Goal: Task Accomplishment & Management: Complete application form

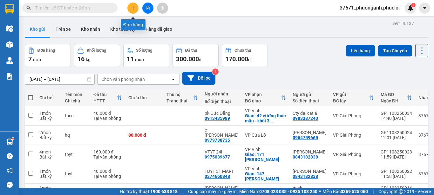
click at [135, 7] on button at bounding box center [132, 8] width 11 height 11
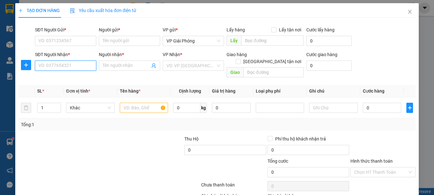
click at [53, 67] on input "SĐT Người Nhận *" at bounding box center [65, 66] width 61 height 10
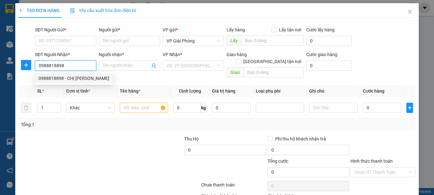
click at [65, 80] on div "0988818898 - CHỊ [PERSON_NAME]" at bounding box center [73, 78] width 71 height 7
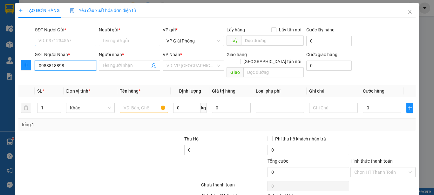
type input "0988818898"
click at [76, 42] on input "SĐT Người Gửi *" at bounding box center [65, 41] width 61 height 10
type input "CHỊ [PERSON_NAME]"
checkbox input "true"
type input "mường thanh hoàng mai"
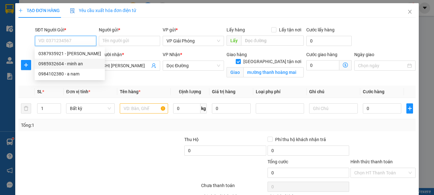
click at [79, 64] on div "0985932604 - minh an" at bounding box center [69, 63] width 63 height 7
type input "0985932604"
type input "minh an"
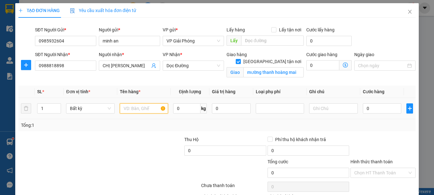
click at [132, 112] on input "text" at bounding box center [144, 109] width 48 height 10
type input "pk"
click at [374, 109] on input "0" at bounding box center [382, 109] width 39 height 10
type input "4"
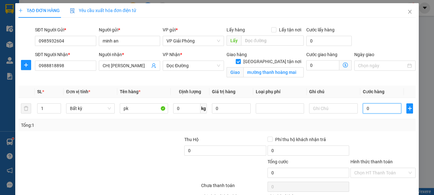
type input "4"
type input "40"
type input "400"
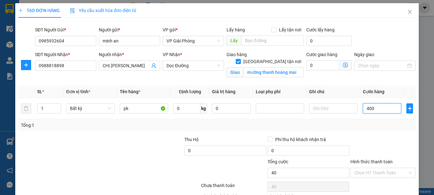
type input "400"
type input "40"
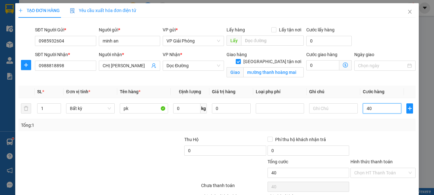
type input "4"
type input "0"
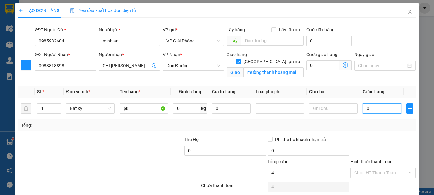
type input "0"
type input "05"
type input "5"
type input "050"
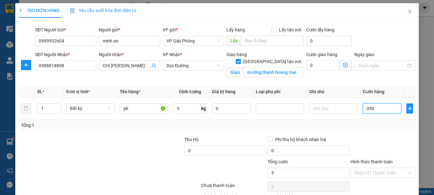
type input "50"
type input "0.500"
type input "500"
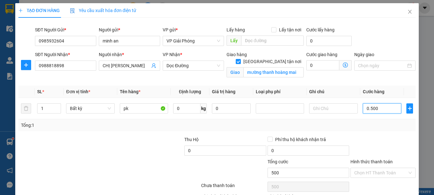
type input "05.000"
type input "5.000"
type input "050.000"
type input "50.000"
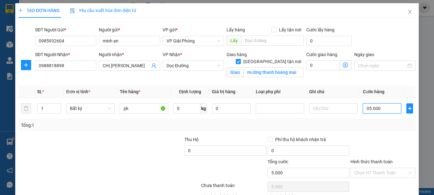
type input "50.000"
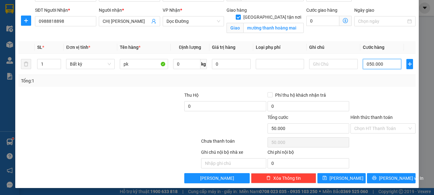
scroll to position [45, 0]
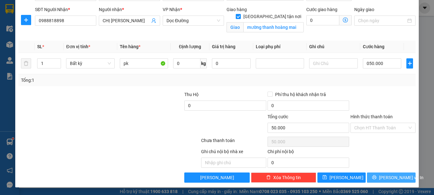
type input "50.000"
click at [376, 179] on icon "printer" at bounding box center [374, 177] width 4 height 4
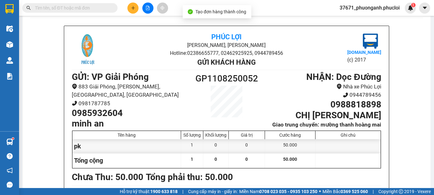
scroll to position [30, 0]
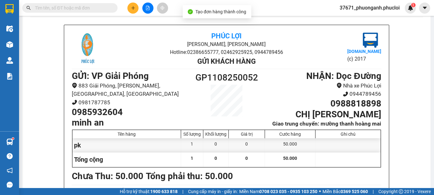
click at [106, 109] on h1 "0985932604" at bounding box center [130, 112] width 116 height 11
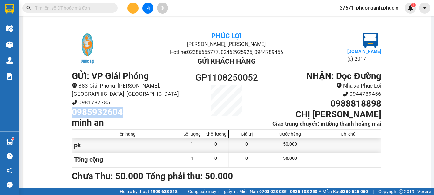
copy h1 "0985932604"
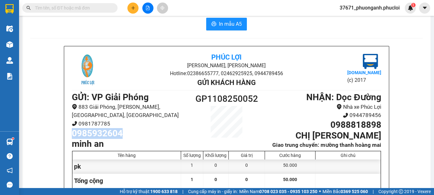
scroll to position [0, 0]
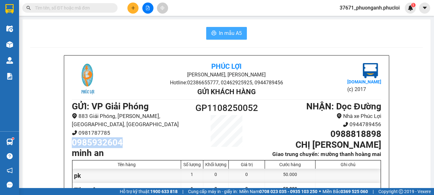
click at [226, 31] on span "In mẫu A5" at bounding box center [230, 33] width 23 height 8
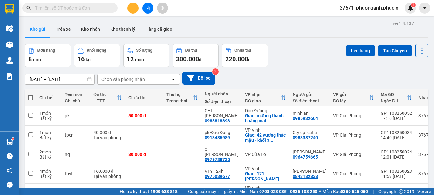
click at [131, 5] on button at bounding box center [132, 8] width 11 height 11
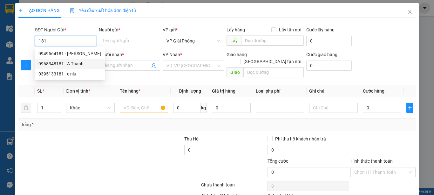
click at [83, 60] on div "0968348181 - A Thanh" at bounding box center [69, 63] width 63 height 7
type input "0968348181"
type input "A Thanh"
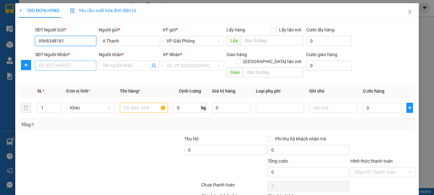
type input "0968348181"
click at [74, 64] on input "SĐT Người Nhận *" at bounding box center [65, 66] width 61 height 10
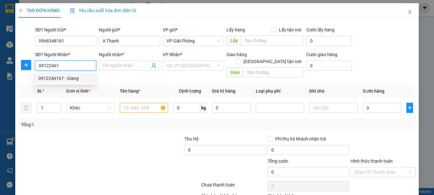
click at [87, 80] on div "0912246167 - Giang" at bounding box center [64, 78] width 53 height 7
type input "0912246167"
type input "Giang"
checkbox input "true"
type input "bệnh viện hữu nghị đa khoa nghệ an"
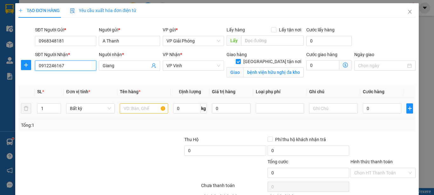
type input "0912246167"
click at [139, 108] on input "text" at bounding box center [144, 109] width 48 height 10
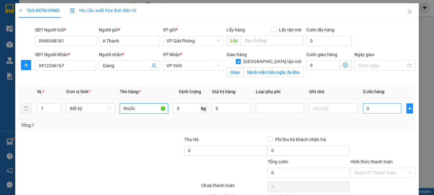
type input "thuốc"
click at [387, 112] on input "0" at bounding box center [382, 109] width 39 height 10
type input "4"
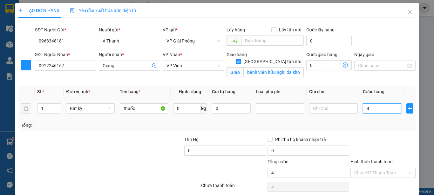
type input "40"
type input "400"
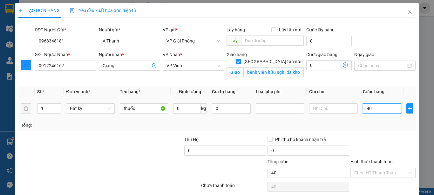
type input "400"
type input "4.000"
type input "40.000"
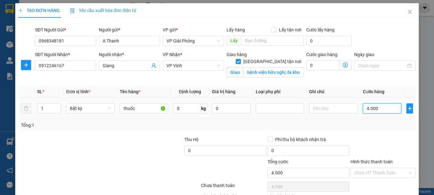
type input "40.000"
click at [341, 111] on input "text" at bounding box center [333, 109] width 48 height 10
type input "D"
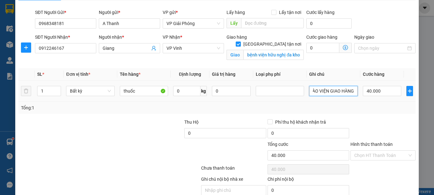
scroll to position [32, 0]
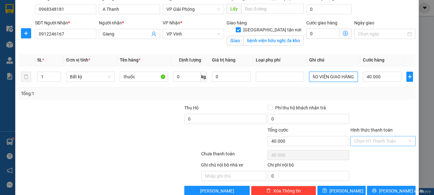
type input "ĐƯA HÓA ĐƠN CHO BẢO VỆ ĐỂ VÀO VIỆN GIAO HÀNG"
click at [382, 138] on input "Hình thức thanh toán" at bounding box center [380, 142] width 53 height 10
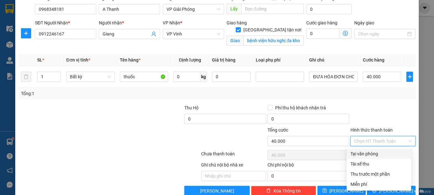
click at [381, 151] on div "Tại văn phòng" at bounding box center [378, 154] width 57 height 7
type input "0"
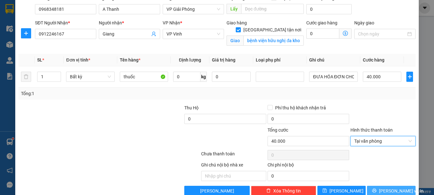
click at [403, 191] on button "[PERSON_NAME] và In" at bounding box center [391, 191] width 49 height 10
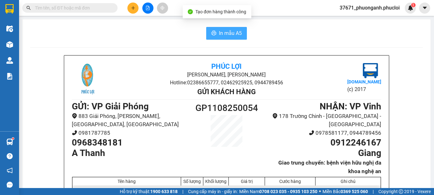
click at [218, 38] on button "In mẫu A5" at bounding box center [226, 33] width 41 height 13
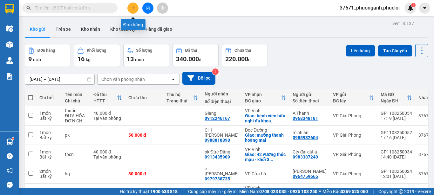
click at [135, 10] on icon "plus" at bounding box center [133, 8] width 4 height 4
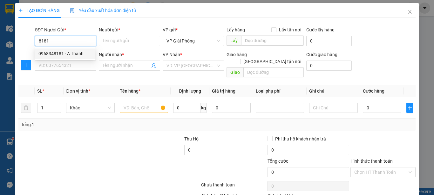
click at [90, 54] on div "0968348181 - A Thanh" at bounding box center [64, 53] width 53 height 7
type input "0968348181"
type input "A Thanh"
type input "0968348181"
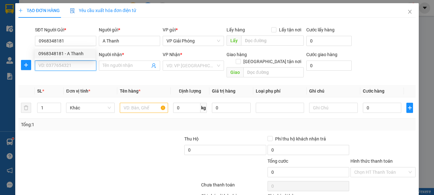
click at [84, 64] on input "SĐT Người Nhận *" at bounding box center [65, 66] width 61 height 10
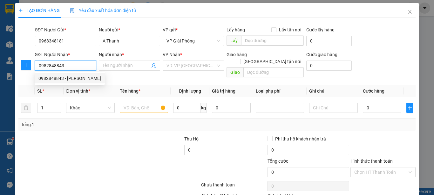
click at [85, 80] on div "0982848843 - [PERSON_NAME]" at bounding box center [69, 78] width 63 height 7
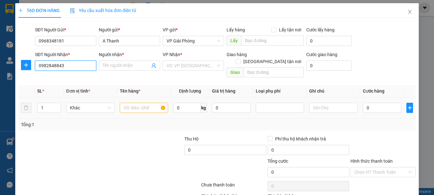
type input "0982848843"
click at [129, 103] on input "text" at bounding box center [144, 108] width 48 height 10
type input "[PERSON_NAME]"
checkbox input "true"
type input "số 11 khu BT LK -D3 Đại lộ Lê nin nghi phú Vinh"
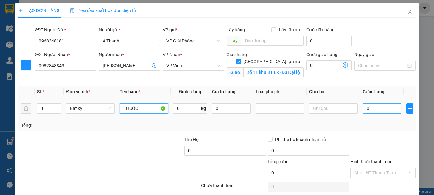
type input "THUỐC"
click at [374, 113] on input "0" at bounding box center [382, 109] width 39 height 10
type input "3"
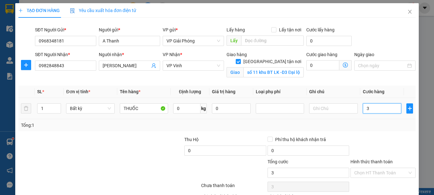
type input "30"
type input "300"
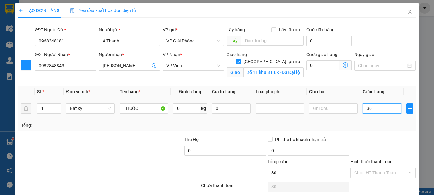
type input "300"
type input "3.000"
type input "30.000"
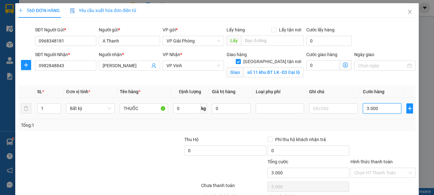
type input "30.000"
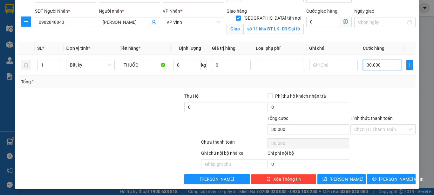
scroll to position [45, 0]
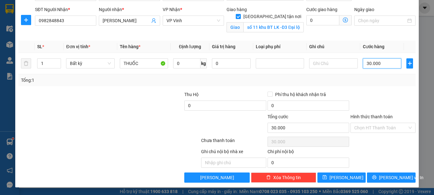
type input "30.000"
click at [354, 133] on div "Hình thức thanh toán Chọn HT Thanh Toán" at bounding box center [382, 124] width 65 height 22
click at [362, 125] on input "Hình thức thanh toán" at bounding box center [380, 128] width 53 height 10
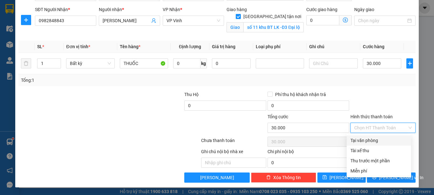
drag, startPoint x: 367, startPoint y: 139, endPoint x: 377, endPoint y: 148, distance: 12.8
click at [368, 140] on div "Tại văn phòng" at bounding box center [378, 140] width 57 height 7
type input "0"
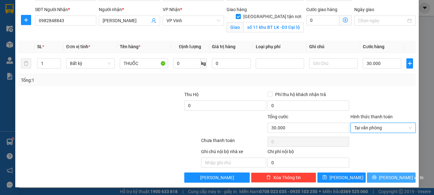
click at [390, 176] on span "[PERSON_NAME] và In" at bounding box center [401, 177] width 44 height 7
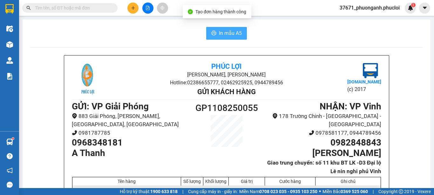
click at [237, 33] on span "In mẫu A5" at bounding box center [230, 33] width 23 height 8
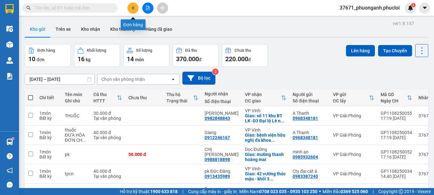
click at [132, 6] on icon "plus" at bounding box center [133, 8] width 4 height 4
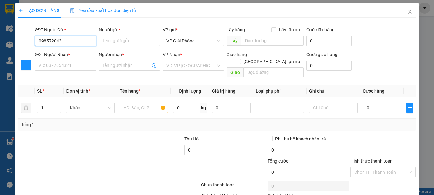
type input "0985720430"
click at [76, 55] on div "0985720430 - chú tỉnh" at bounding box center [64, 53] width 53 height 7
type input "chú tỉnh"
type input "0985720430"
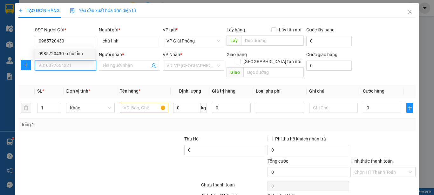
click at [83, 67] on input "SĐT Người Nhận *" at bounding box center [65, 66] width 61 height 10
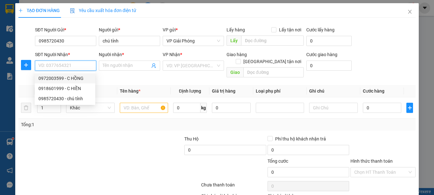
click at [84, 77] on div "0972003599 - C HỒNG" at bounding box center [64, 78] width 53 height 7
type input "0972003599"
type input "C HỒNG"
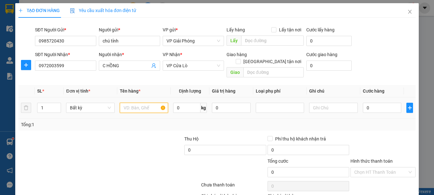
click at [129, 104] on input "text" at bounding box center [144, 108] width 48 height 10
type input "MP"
click at [371, 105] on input "0" at bounding box center [382, 108] width 39 height 10
type input "4"
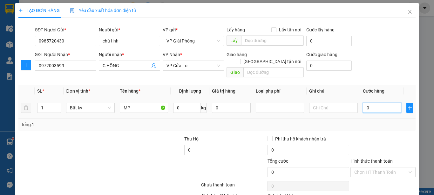
type input "4"
type input "40"
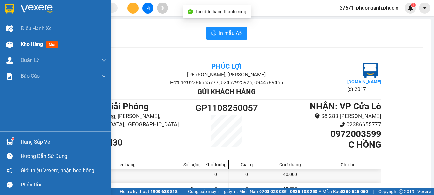
click at [15, 39] on div at bounding box center [9, 44] width 11 height 11
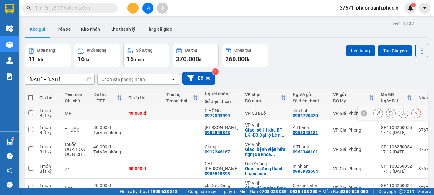
click at [376, 114] on icon at bounding box center [378, 113] width 4 height 4
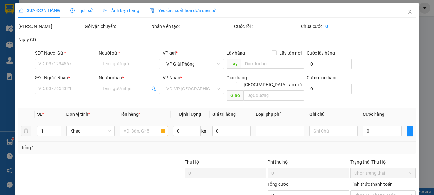
type input "0985720430"
type input "chú tỉnh"
type input "0972003599"
type input "C HỒNG"
type input "40.000"
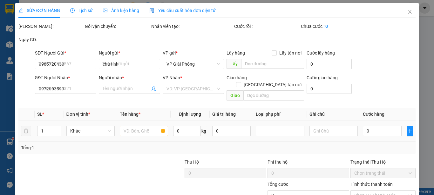
type input "40.000"
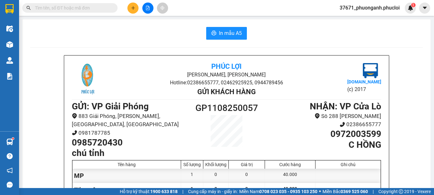
click at [113, 138] on h1 "0985720430" at bounding box center [130, 143] width 116 height 11
click at [100, 8] on input "text" at bounding box center [72, 7] width 75 height 7
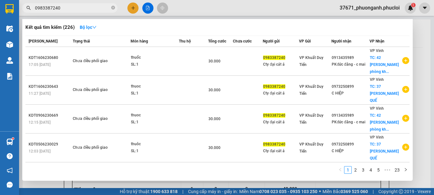
type input "0983387240"
click at [214, 6] on div at bounding box center [217, 97] width 434 height 195
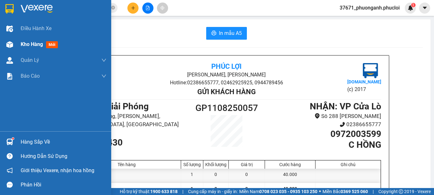
click at [12, 47] on img at bounding box center [9, 44] width 7 height 7
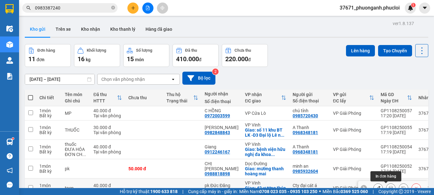
click at [388, 186] on icon at bounding box center [390, 188] width 4 height 4
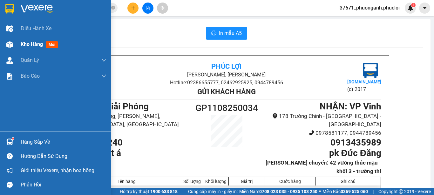
click at [3, 40] on div "Kho hàng mới" at bounding box center [55, 45] width 111 height 16
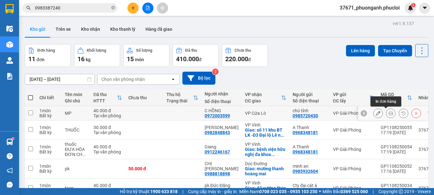
click at [388, 111] on icon at bounding box center [390, 113] width 4 height 4
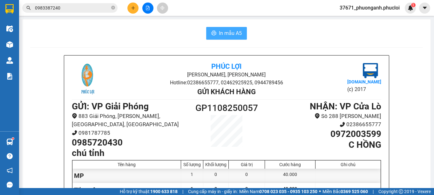
click at [220, 31] on span "In mẫu A5" at bounding box center [230, 33] width 23 height 8
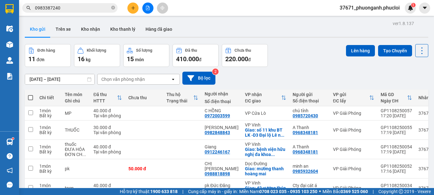
click at [135, 7] on button at bounding box center [132, 8] width 11 height 11
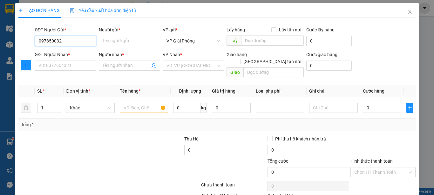
type input "0978500327"
click at [84, 53] on div "0978500327 - a hiển" at bounding box center [64, 53] width 53 height 7
type input "a hiển"
type input "0978500327"
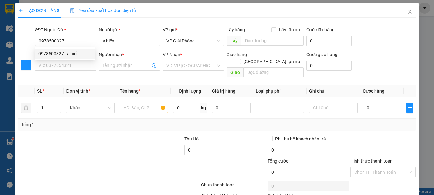
click at [83, 60] on div "0978500327 0978500327 - a hiển" at bounding box center [65, 53] width 61 height 13
click at [83, 62] on input "SĐT Người Nhận *" at bounding box center [65, 66] width 61 height 10
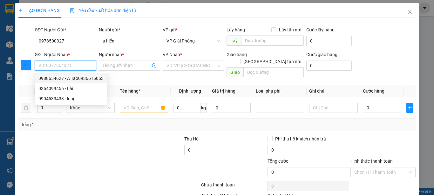
drag, startPoint x: 84, startPoint y: 80, endPoint x: 89, endPoint y: 81, distance: 5.4
click at [84, 80] on div "0988654627 - A Tạo0936615063" at bounding box center [70, 78] width 65 height 7
type input "0988654627"
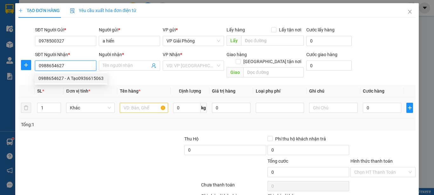
type input "A Tạo0936615063"
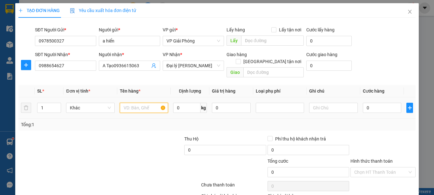
click at [133, 103] on input "text" at bounding box center [144, 108] width 48 height 10
type input "SƠN"
drag, startPoint x: 370, startPoint y: 100, endPoint x: 367, endPoint y: 98, distance: 3.6
click at [370, 103] on input "0" at bounding box center [382, 108] width 39 height 10
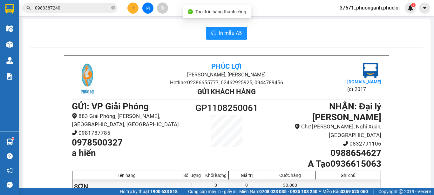
click at [81, 138] on h1 "0978500327" at bounding box center [130, 143] width 116 height 11
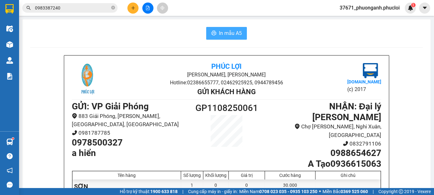
click at [233, 39] on button "In mẫu A5" at bounding box center [226, 33] width 41 height 13
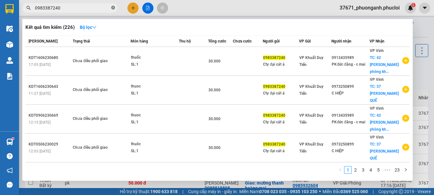
click at [113, 7] on icon "close-circle" at bounding box center [113, 8] width 4 height 4
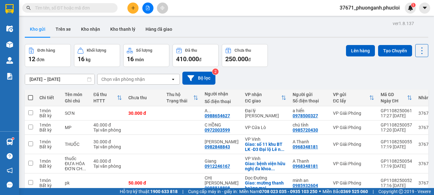
click at [105, 7] on input "text" at bounding box center [72, 7] width 75 height 7
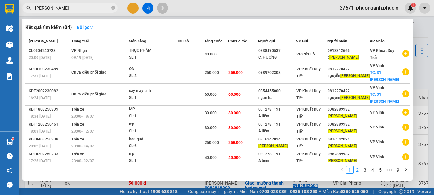
type input "[PERSON_NAME]"
click at [356, 169] on link "2" at bounding box center [357, 170] width 7 height 7
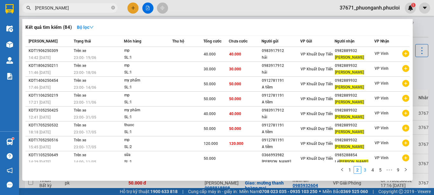
click at [366, 169] on link "3" at bounding box center [364, 170] width 7 height 7
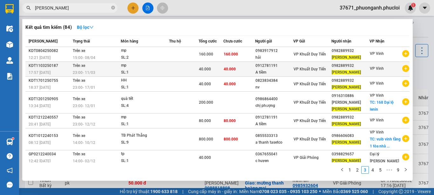
click at [347, 65] on div "0982889932" at bounding box center [350, 66] width 37 height 7
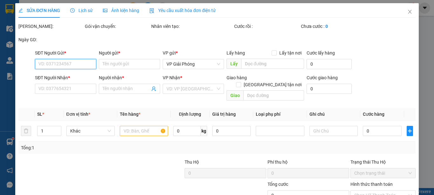
type input "0912781191"
type input "A tiềm"
type input "0982889932"
type input "[PERSON_NAME]"
type input "40.000"
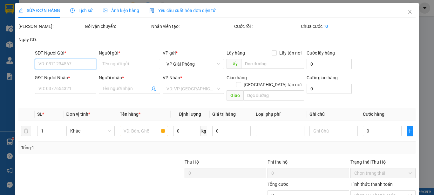
type input "40.000"
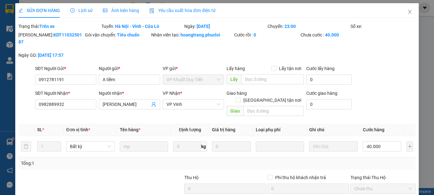
click at [370, 69] on div "SĐT Người Gửi * 0912781191 Người gửi * A tiềm VP gửi * VP [PERSON_NAME] Lấy hàn…" at bounding box center [225, 76] width 383 height 22
click at [76, 75] on input "0912781191" at bounding box center [65, 80] width 61 height 10
click at [408, 13] on span "Close" at bounding box center [410, 12] width 18 height 18
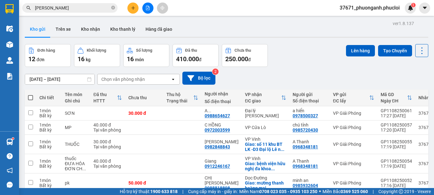
click at [81, 6] on input "[PERSON_NAME]" at bounding box center [72, 7] width 75 height 7
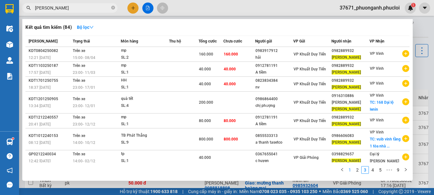
click at [350, 172] on link "1" at bounding box center [349, 170] width 7 height 7
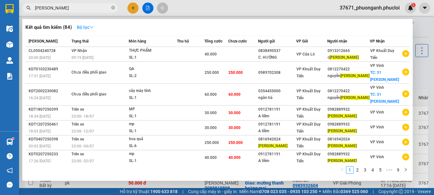
click at [93, 29] on icon "down" at bounding box center [91, 27] width 4 height 4
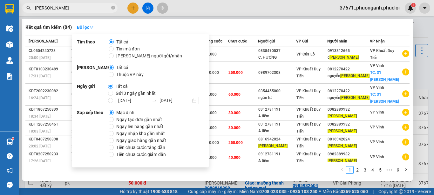
click at [115, 120] on span "Ngày tạo đơn gần nhất" at bounding box center [139, 119] width 51 height 7
click at [114, 120] on input "Ngày tạo đơn gần nhất" at bounding box center [111, 119] width 5 height 5
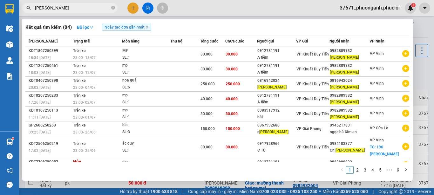
click at [267, 28] on div "Kết quả tìm kiếm ( 84 ) Bộ lọc Ngày tạo đơn gần nhất" at bounding box center [217, 27] width 384 height 10
click at [359, 171] on link "2" at bounding box center [357, 170] width 7 height 7
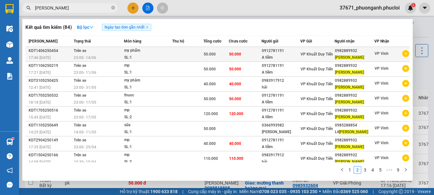
click at [341, 54] on div "0982889932" at bounding box center [354, 51] width 39 height 7
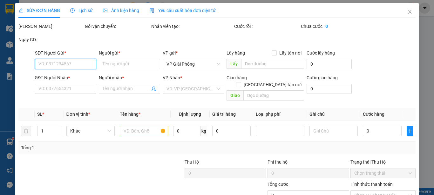
type input "0912781191"
type input "A tiềm"
type input "0982889932"
type input "[PERSON_NAME]"
type input "50.000"
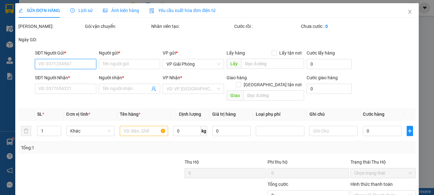
type input "50.000"
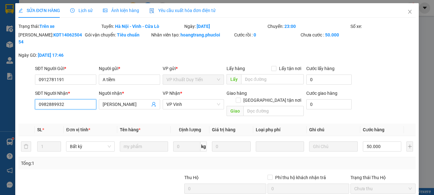
click at [81, 99] on input "0982889932" at bounding box center [65, 104] width 61 height 10
click at [406, 15] on span "Close" at bounding box center [410, 12] width 18 height 18
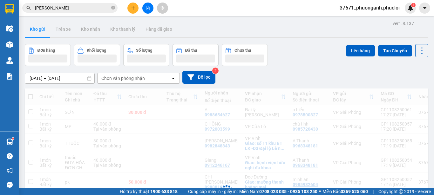
click at [134, 10] on button at bounding box center [132, 8] width 11 height 11
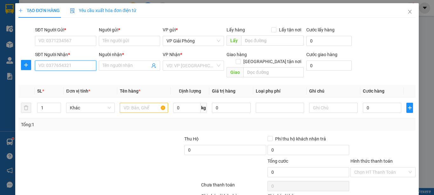
click at [76, 66] on input "SĐT Người Nhận *" at bounding box center [65, 66] width 61 height 10
paste input "0982889932"
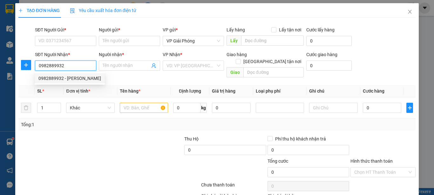
click at [85, 77] on div "0982889932 - [PERSON_NAME]" at bounding box center [69, 78] width 63 height 7
type input "0982889932"
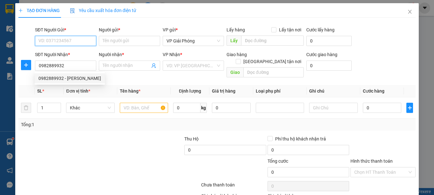
type input "[PERSON_NAME]"
click at [73, 37] on input "SĐT Người Gửi *" at bounding box center [65, 41] width 61 height 10
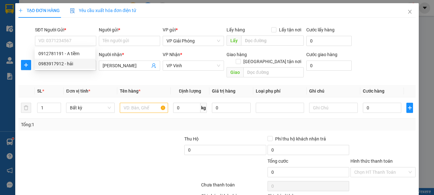
drag, startPoint x: 88, startPoint y: 142, endPoint x: 89, endPoint y: 87, distance: 54.6
click at [88, 140] on div at bounding box center [59, 147] width 83 height 22
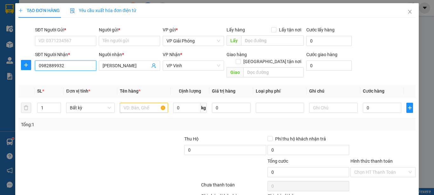
click at [81, 65] on input "0982889932" at bounding box center [65, 66] width 61 height 10
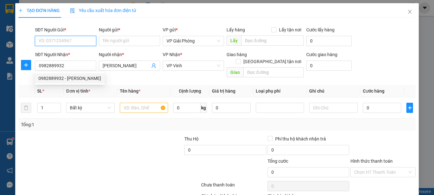
click at [78, 43] on input "SĐT Người Gửi *" at bounding box center [65, 41] width 61 height 10
paste input "0982889932"
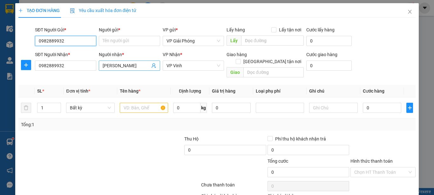
type input "0982889932"
click at [131, 65] on input "[PERSON_NAME]" at bounding box center [126, 65] width 47 height 7
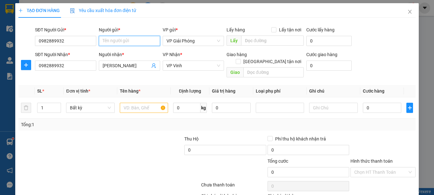
click at [116, 40] on input "Người gửi *" at bounding box center [129, 41] width 61 height 10
paste input "[PERSON_NAME]"
type input "[PERSON_NAME]"
click at [142, 98] on body "Kết quả tìm kiếm ( 84 ) Bộ lọc Ngày tạo đơn gần nhất Mã ĐH Trạng thái Món hàng …" at bounding box center [217, 97] width 434 height 195
click at [132, 103] on input "text" at bounding box center [144, 108] width 48 height 10
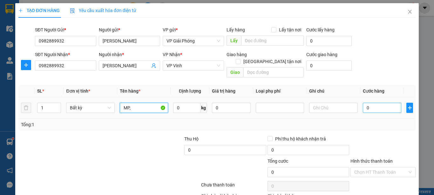
type input "MP,"
click at [377, 103] on input "0" at bounding box center [382, 108] width 39 height 10
type input "5"
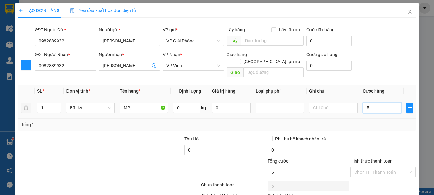
type input "50"
type input "500"
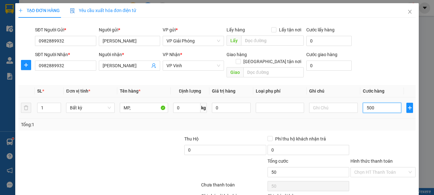
type input "500"
type input "5.000"
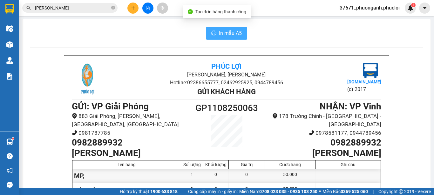
click at [228, 37] on span "In mẫu A5" at bounding box center [230, 33] width 23 height 8
